Goal: Transaction & Acquisition: Purchase product/service

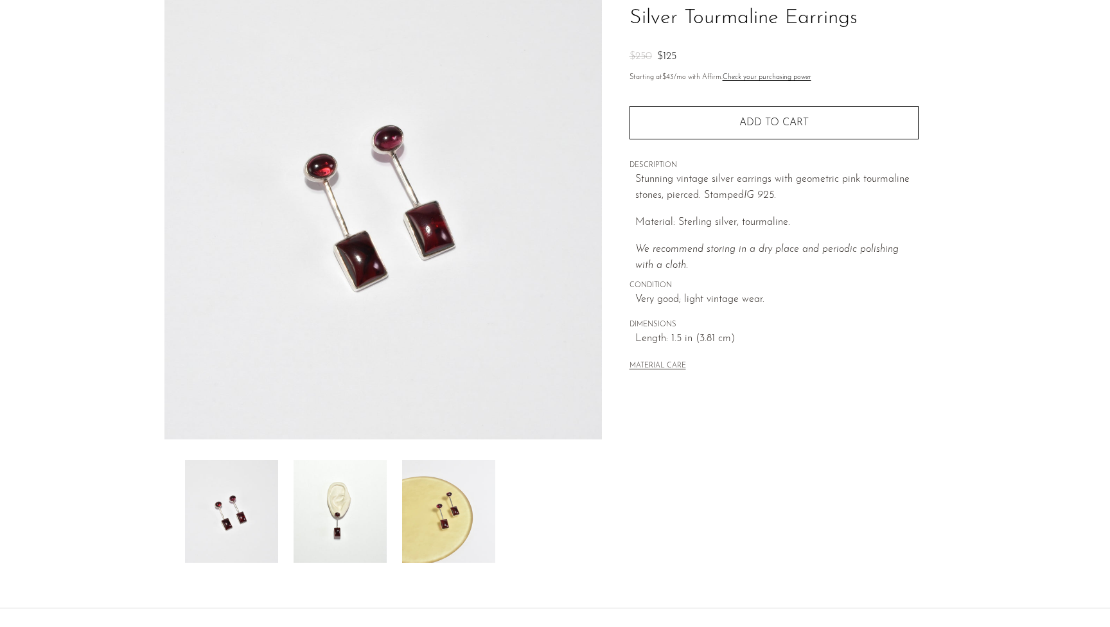
scroll to position [107, 0]
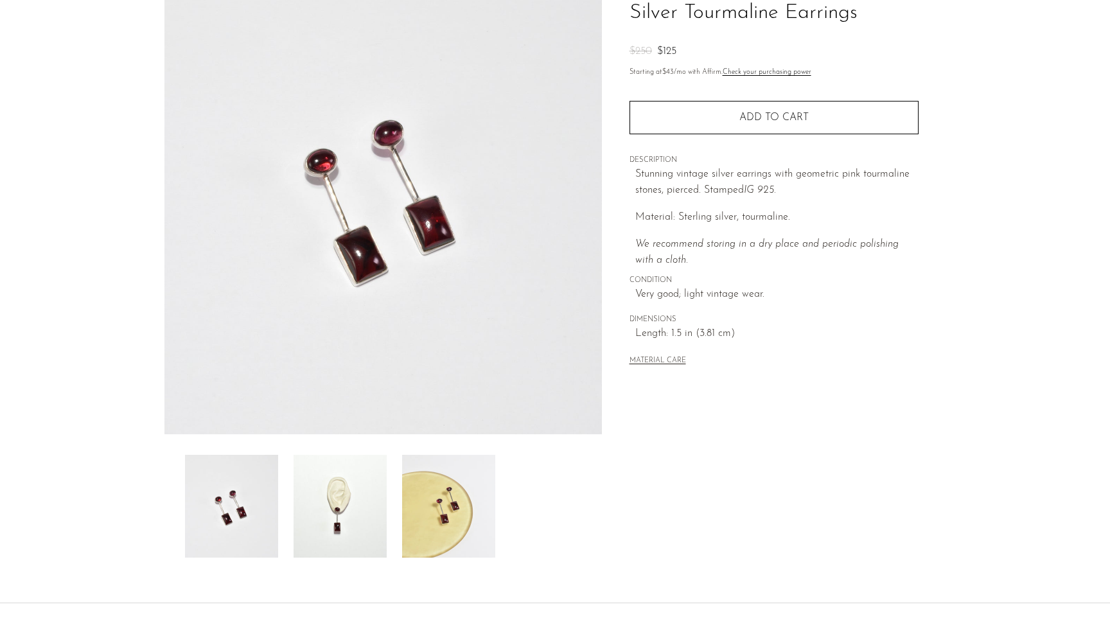
click at [352, 489] on img at bounding box center [340, 506] width 93 height 103
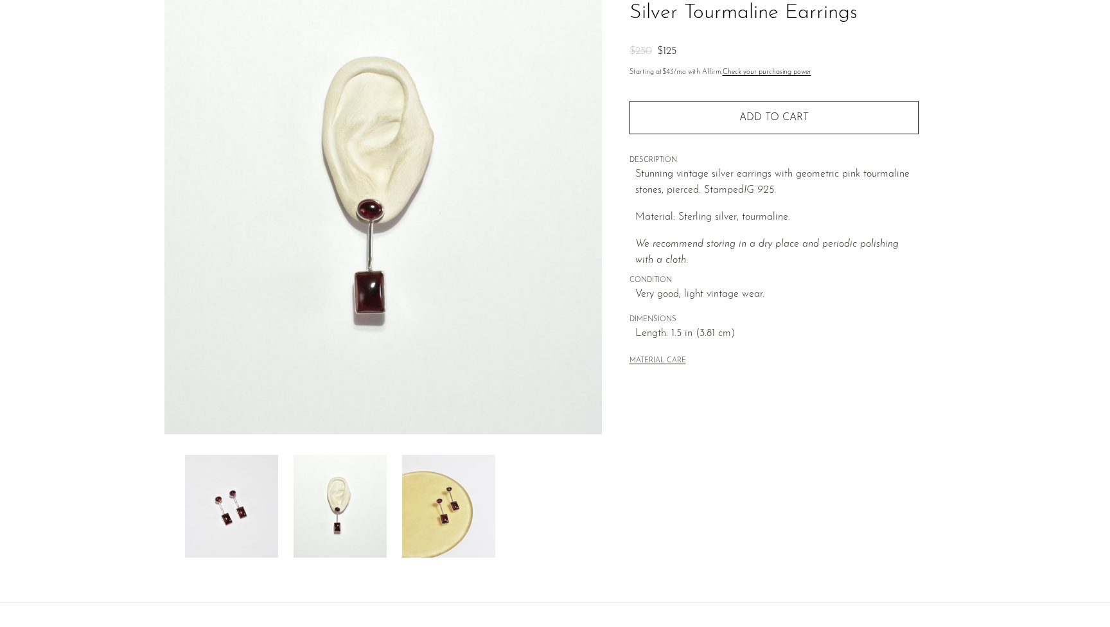
click at [436, 496] on img at bounding box center [448, 506] width 93 height 103
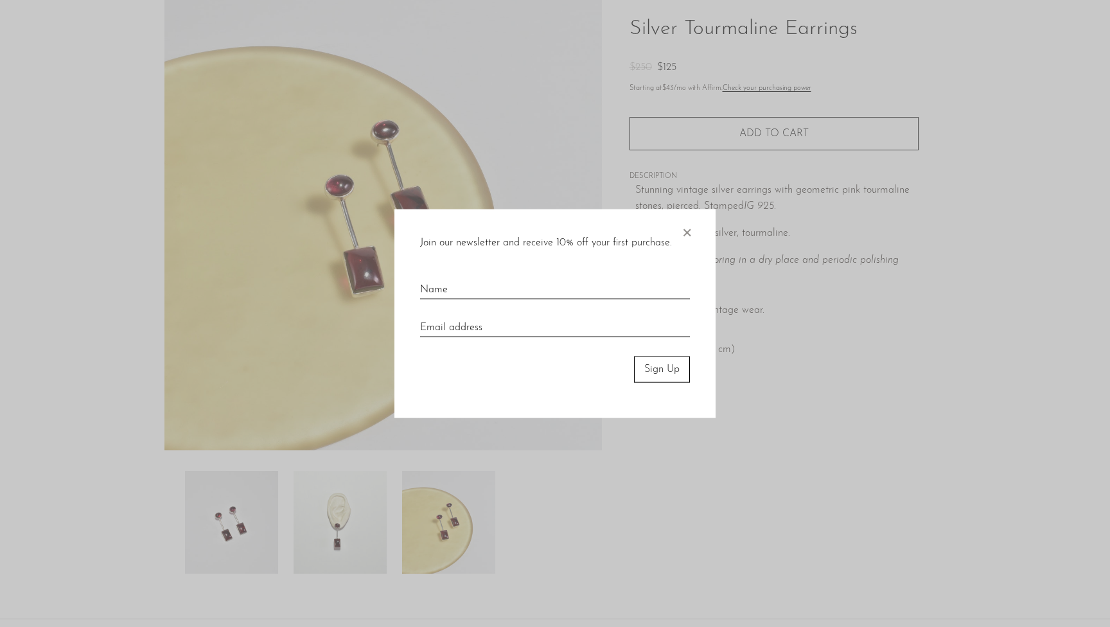
scroll to position [91, 0]
click at [685, 233] on span "×" at bounding box center [686, 229] width 13 height 41
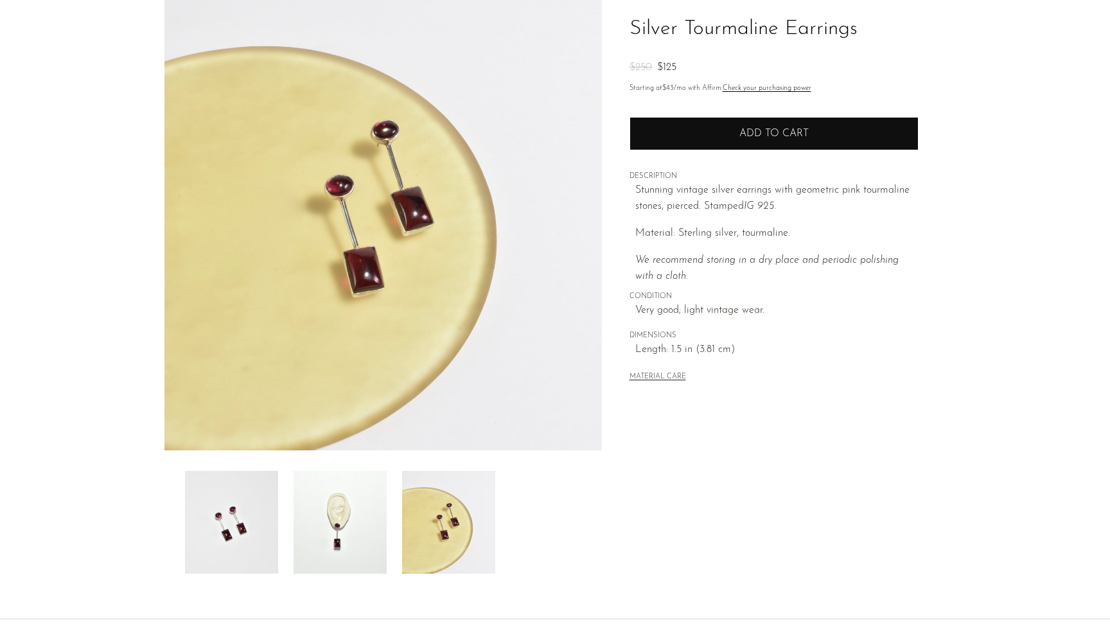
click at [751, 137] on span "Add to cart" at bounding box center [773, 133] width 69 height 10
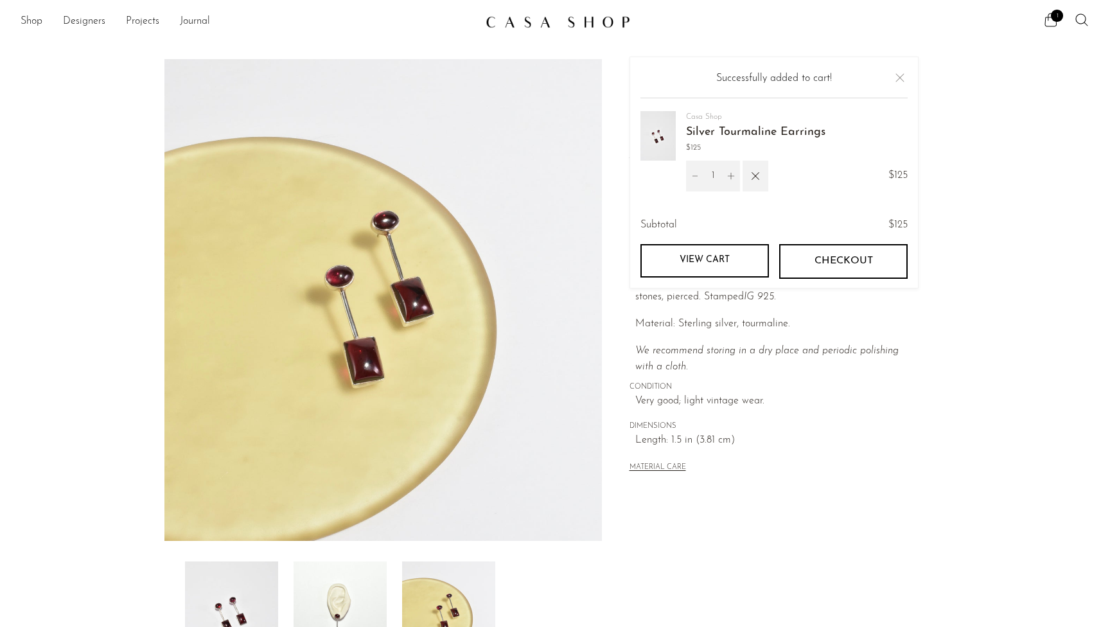
scroll to position [0, 0]
click at [33, 19] on link "Shop" at bounding box center [32, 21] width 22 height 17
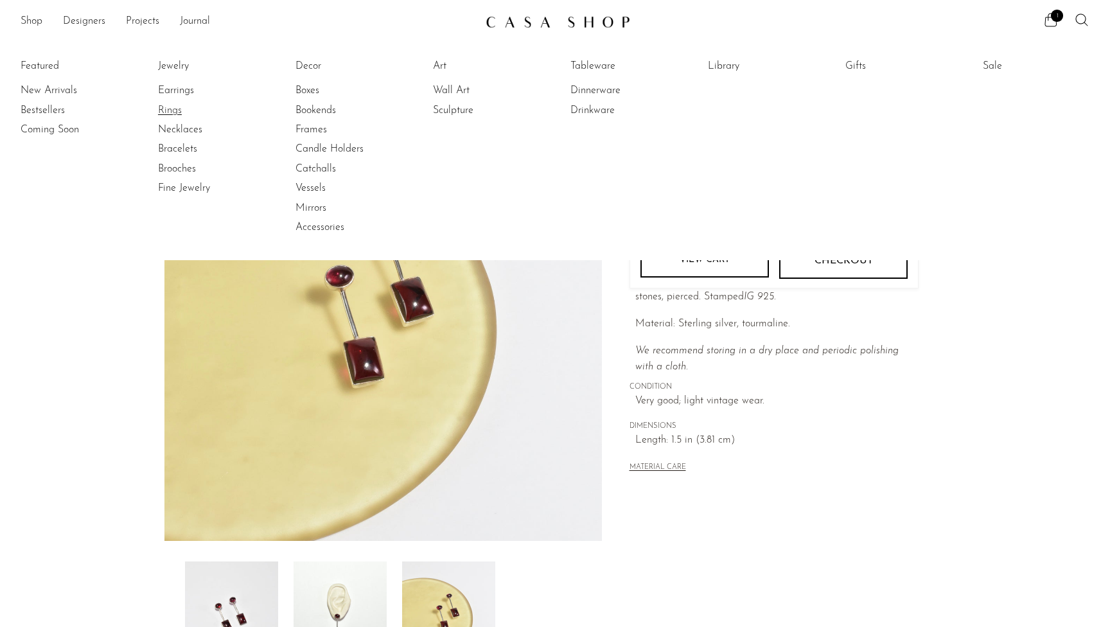
click at [176, 112] on link "Rings" at bounding box center [206, 110] width 96 height 14
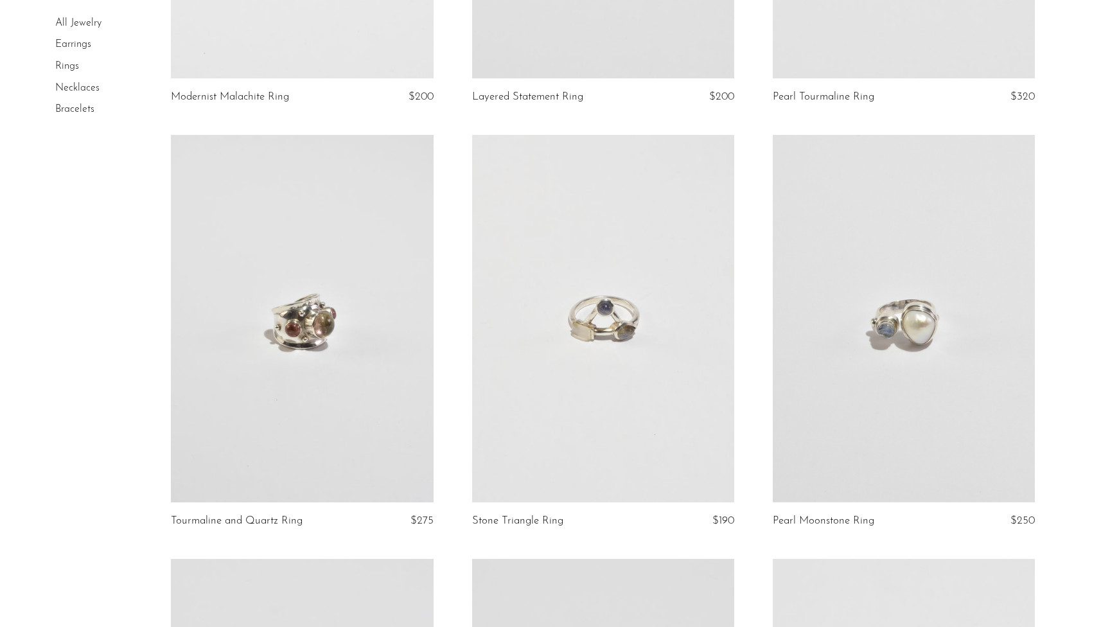
scroll to position [833, 0]
click at [568, 352] on link at bounding box center [603, 316] width 262 height 367
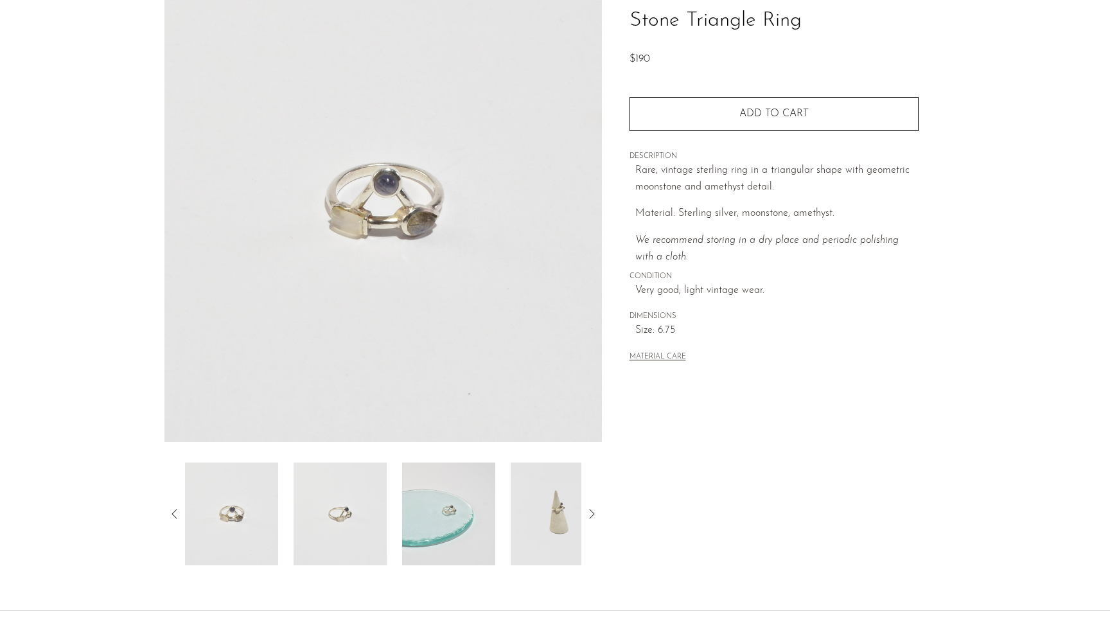
scroll to position [100, 0]
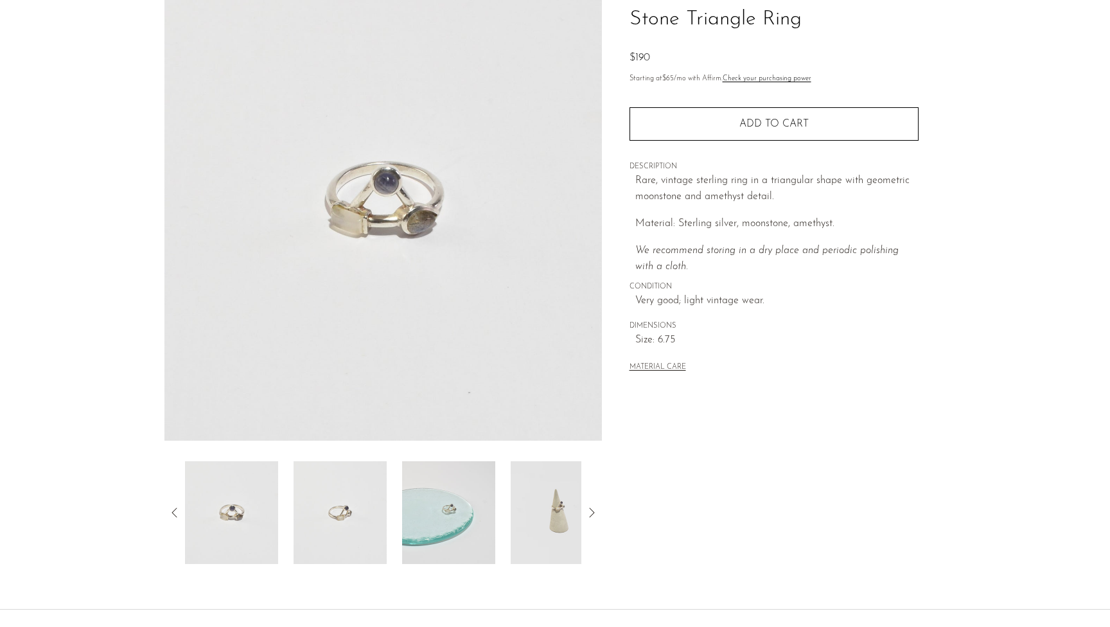
click at [441, 485] on img at bounding box center [448, 512] width 93 height 103
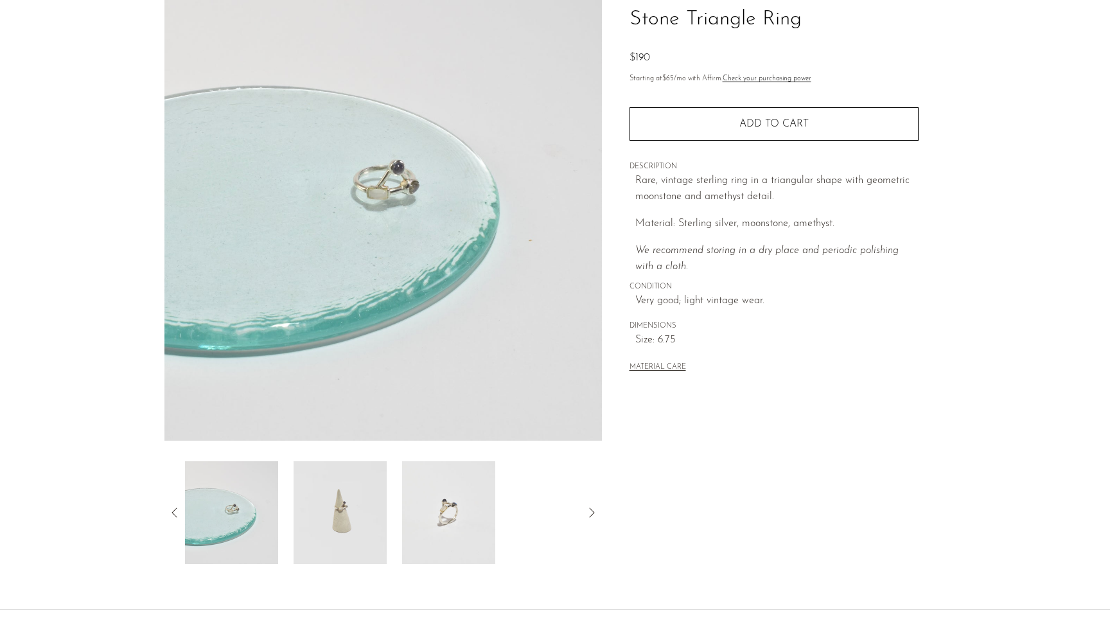
click at [468, 493] on img at bounding box center [448, 512] width 93 height 103
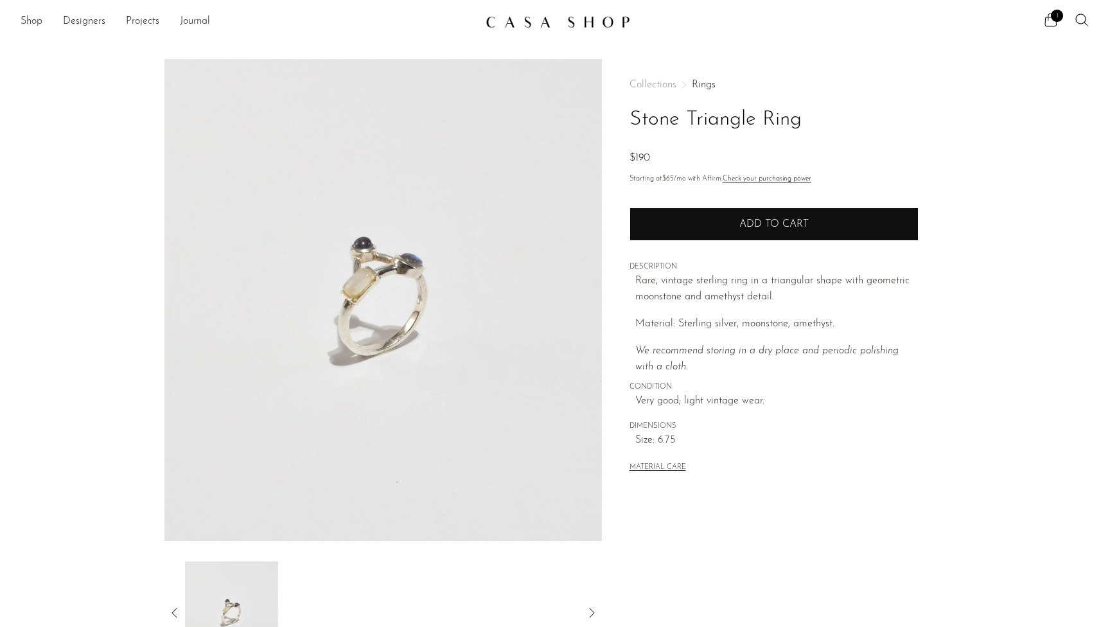
scroll to position [0, 0]
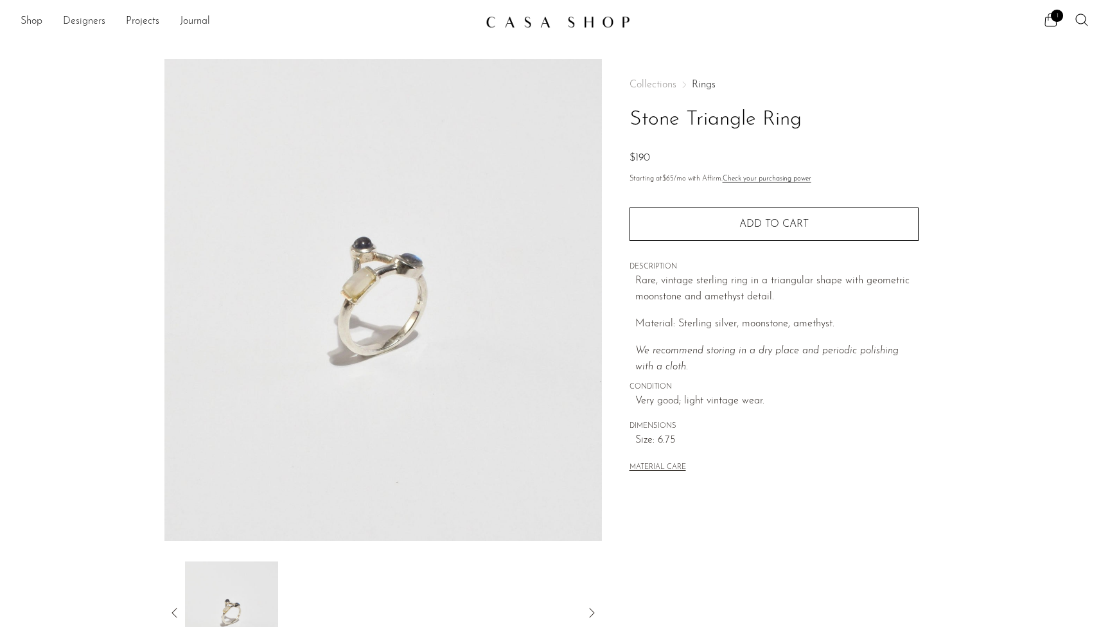
click at [83, 24] on link "Designers" at bounding box center [84, 21] width 42 height 17
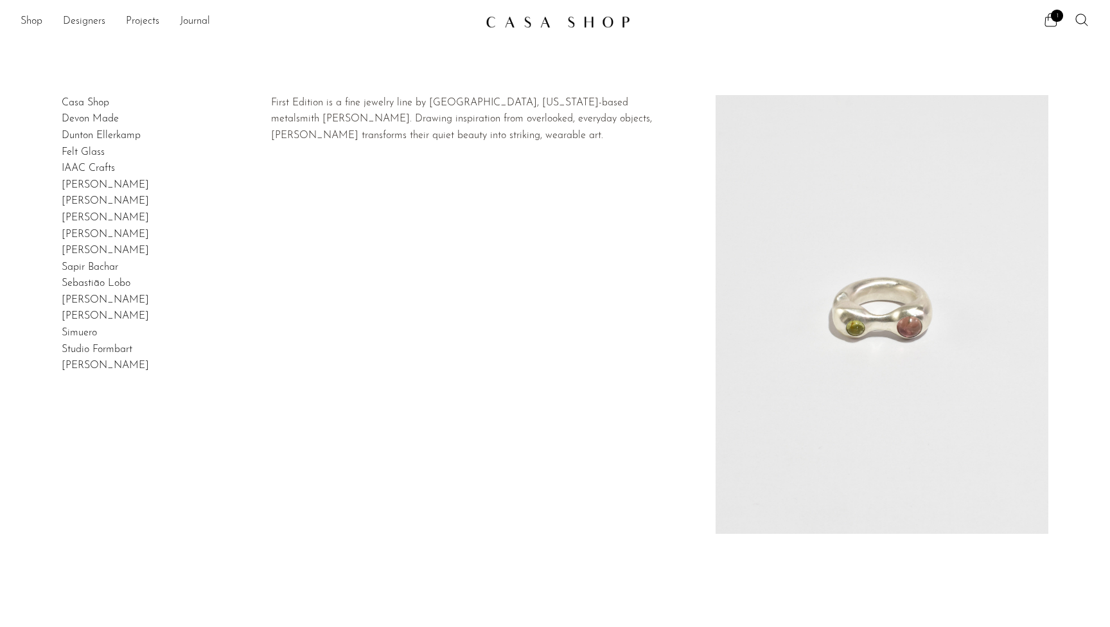
click at [87, 315] on link "Shauna Dunn" at bounding box center [105, 316] width 87 height 10
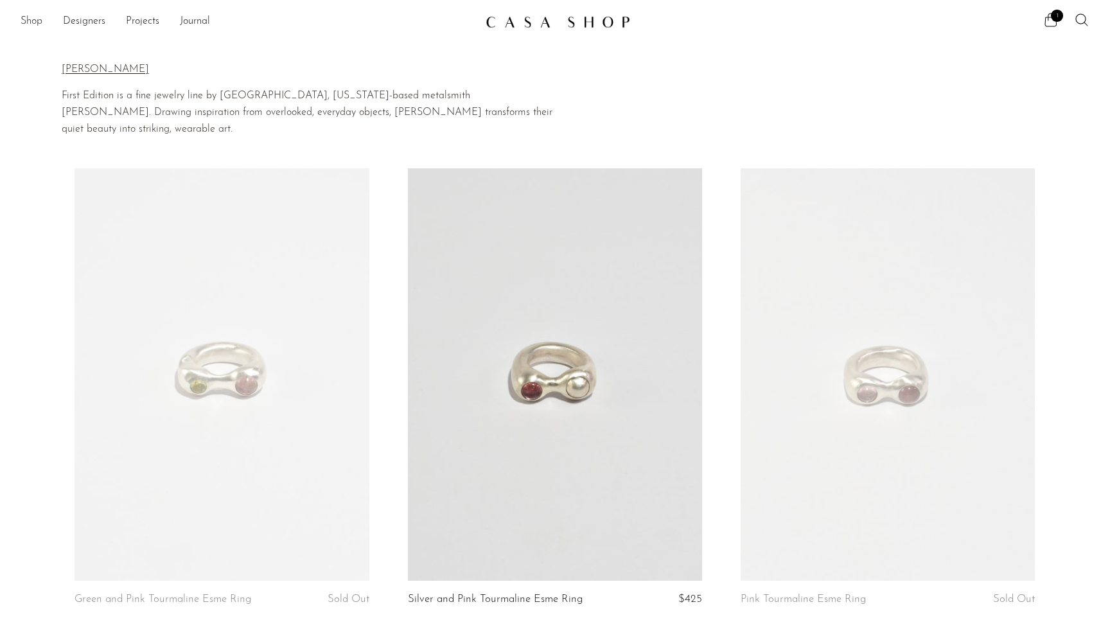
click at [30, 17] on link "Shop" at bounding box center [32, 21] width 22 height 17
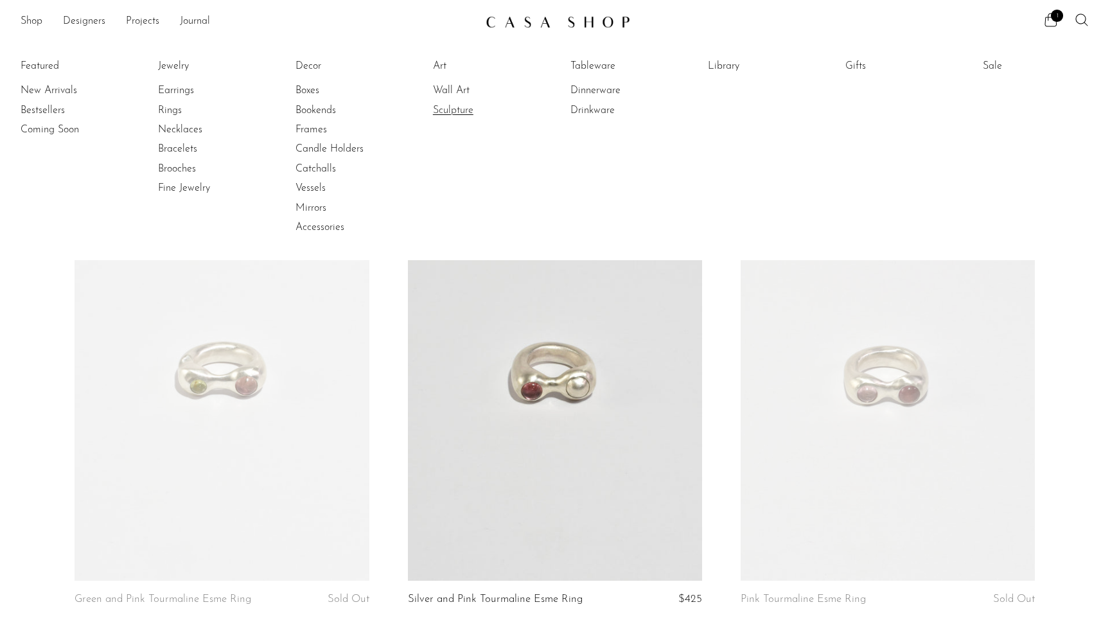
click at [447, 107] on link "Sculpture" at bounding box center [481, 110] width 96 height 14
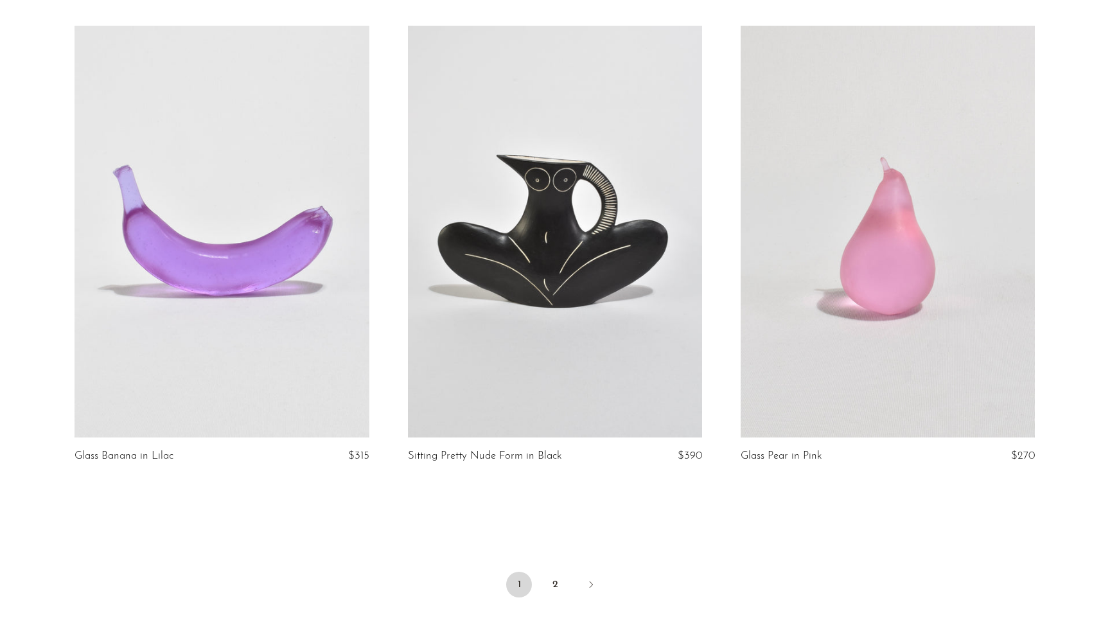
scroll to position [5289, 0]
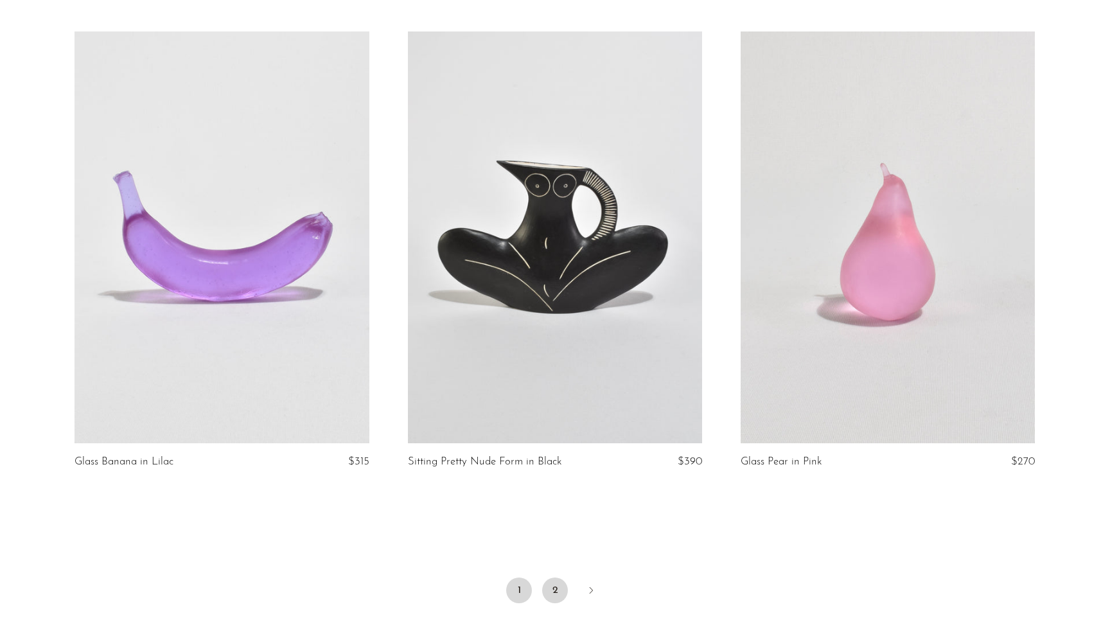
click at [552, 581] on link "2" at bounding box center [555, 590] width 26 height 26
